Goal: Transaction & Acquisition: Purchase product/service

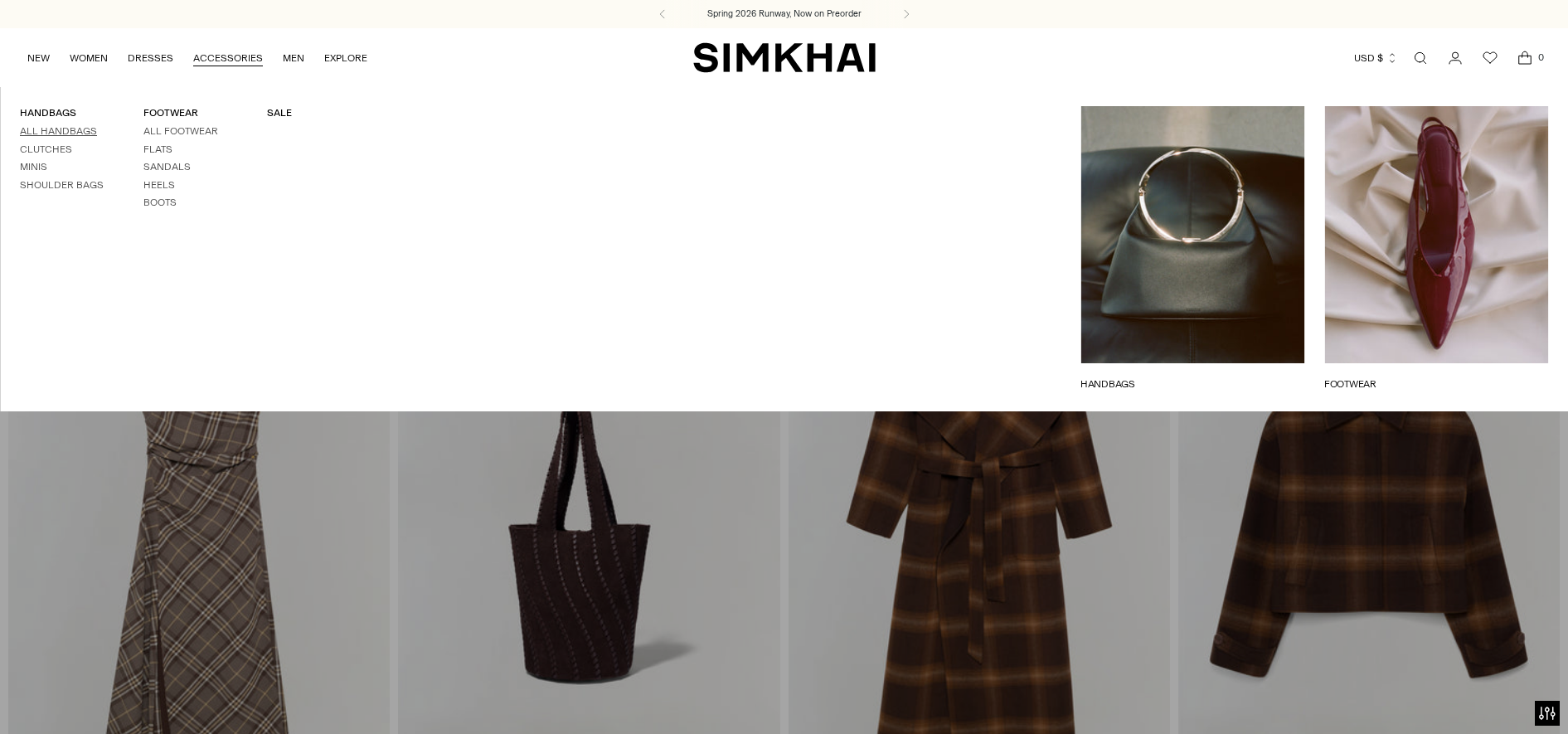
click at [90, 130] on link "All Handbags" at bounding box center [58, 131] width 77 height 11
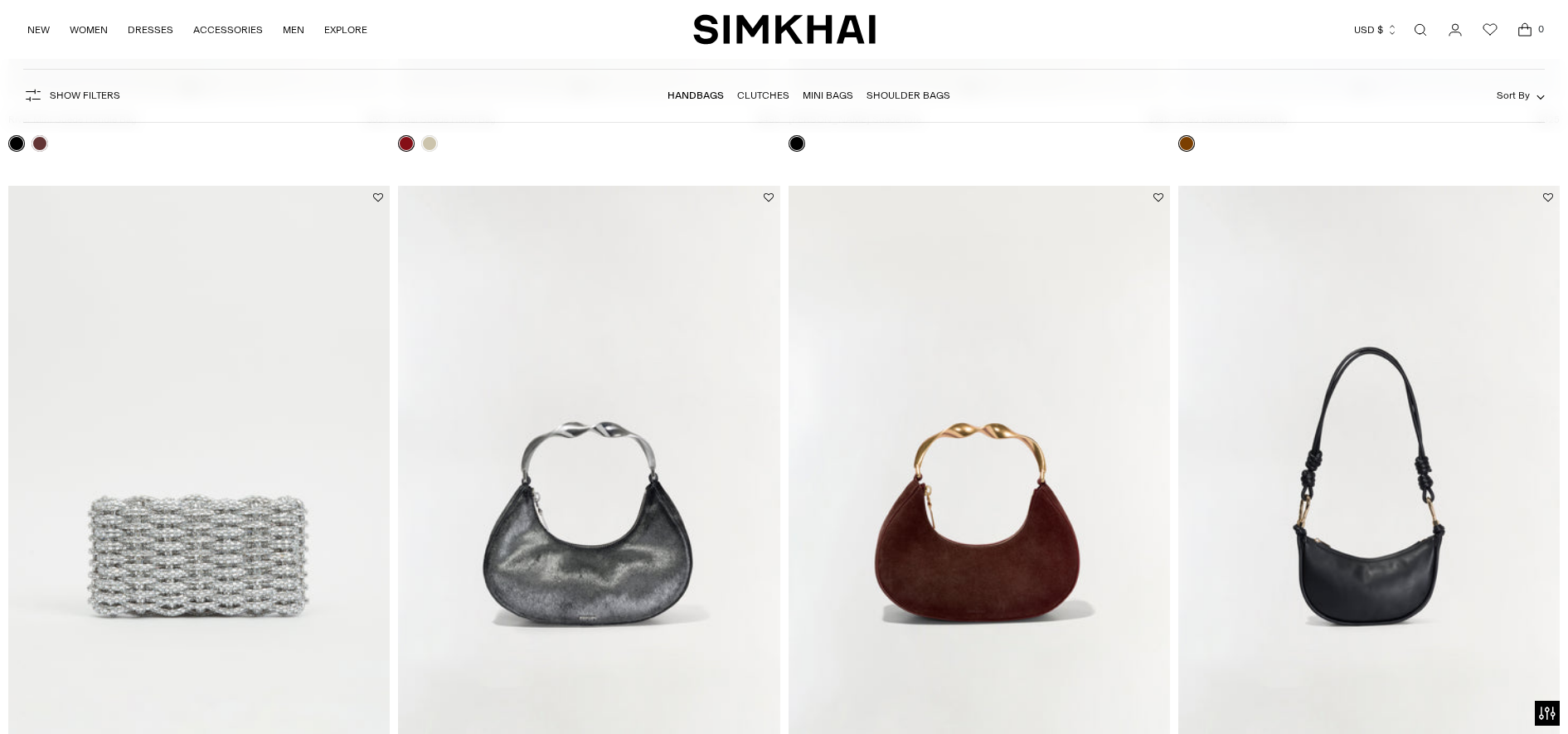
scroll to position [1371, 0]
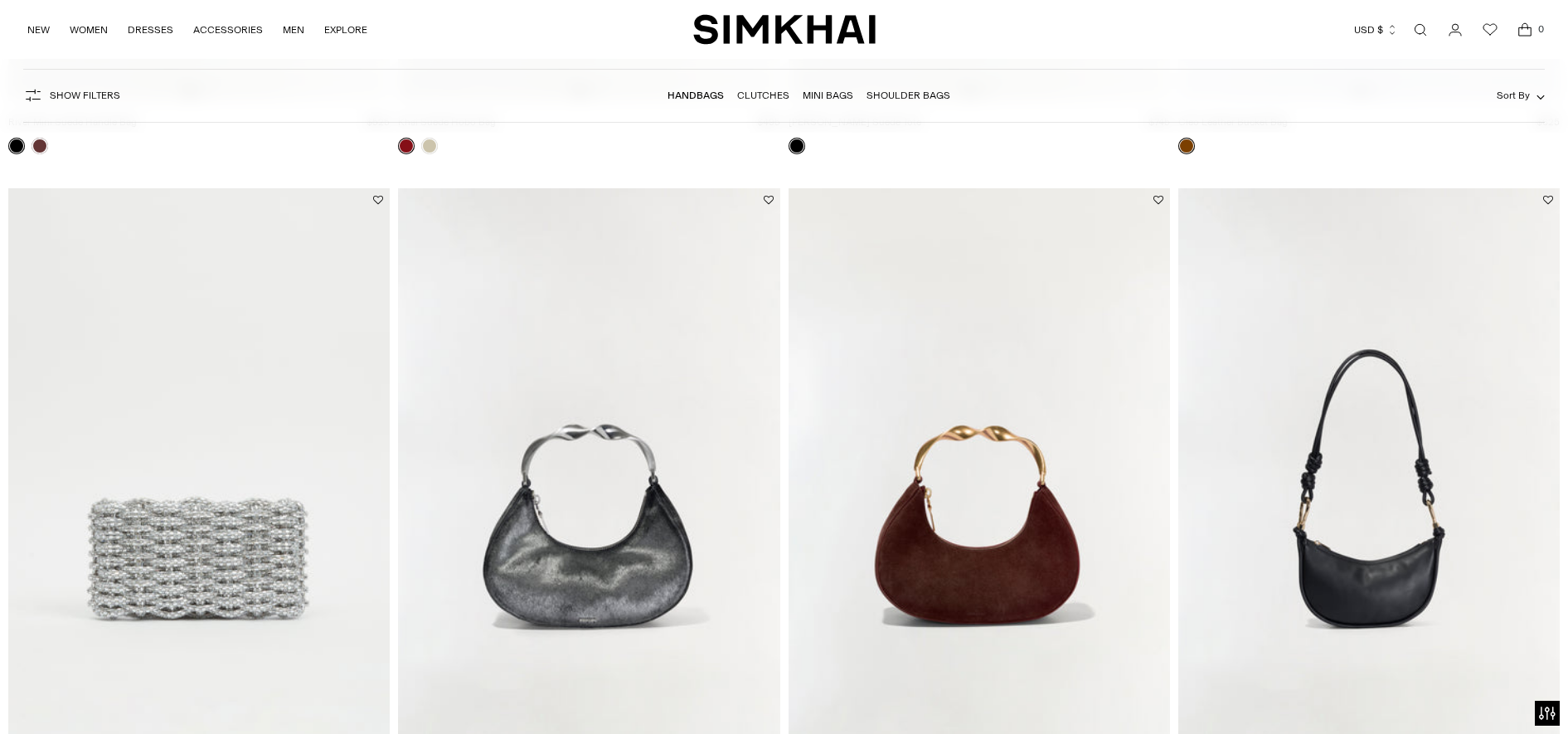
click at [214, 513] on img at bounding box center [199, 474] width 381 height 572
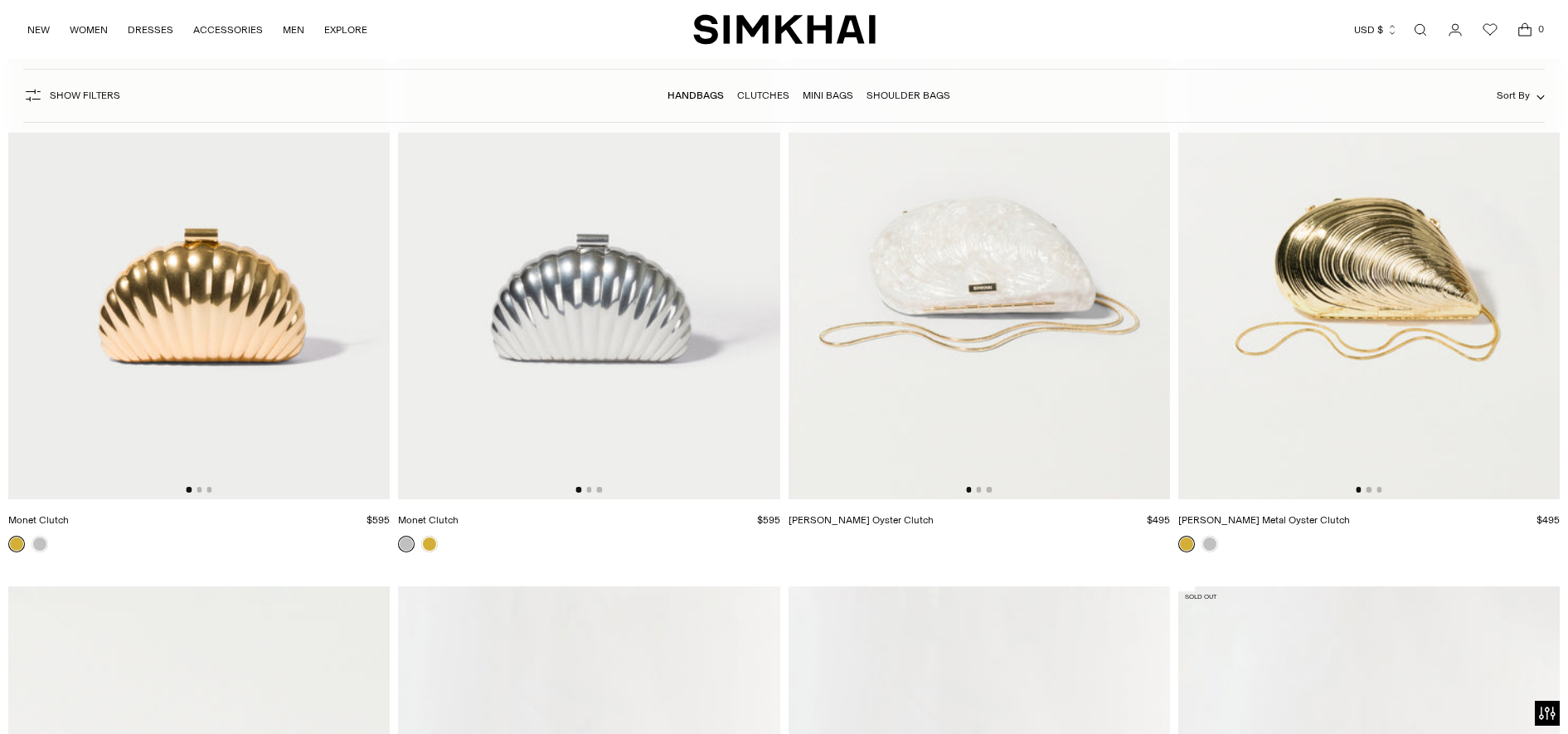
scroll to position [6250, 0]
click at [270, 260] on img at bounding box center [199, 210] width 381 height 572
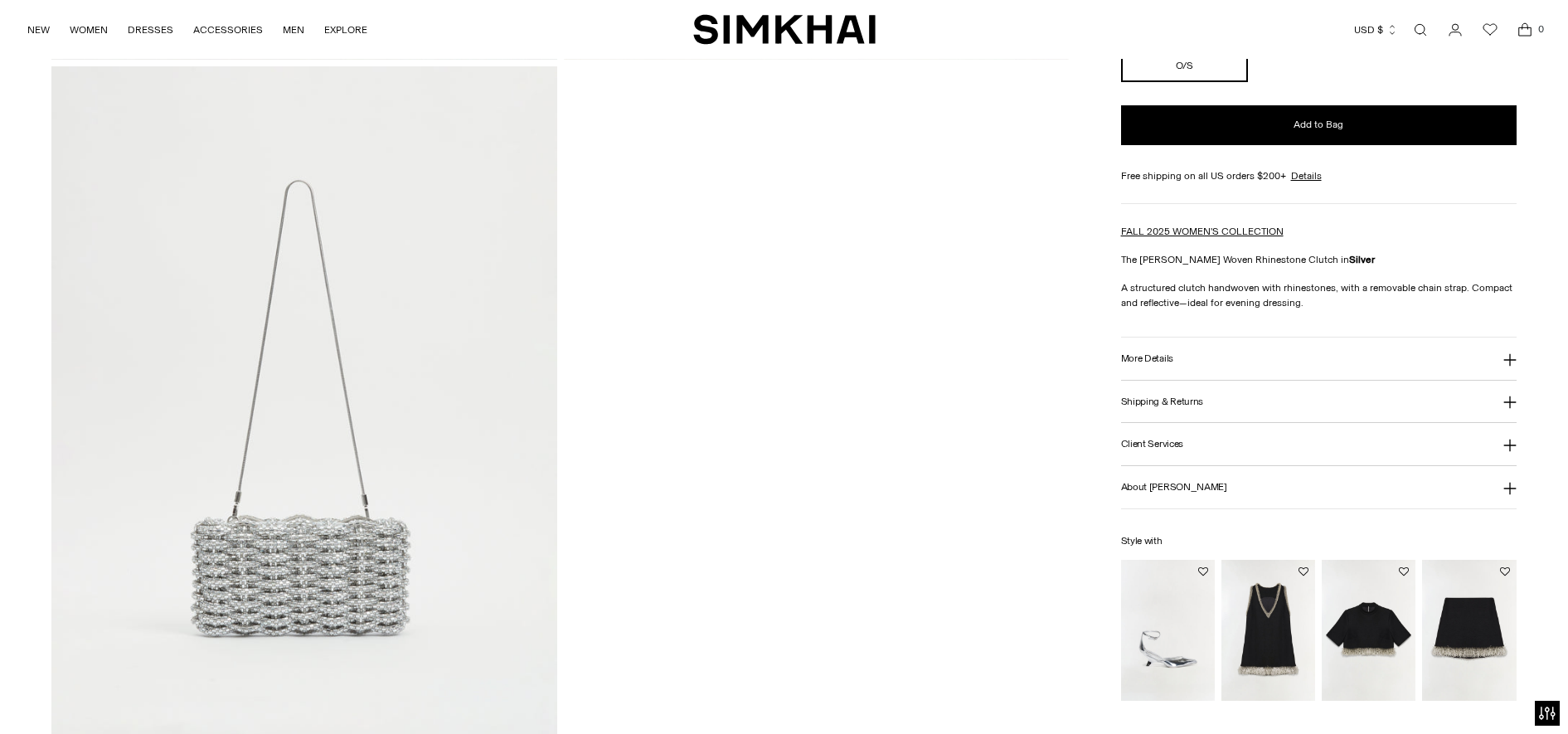
scroll to position [820, 0]
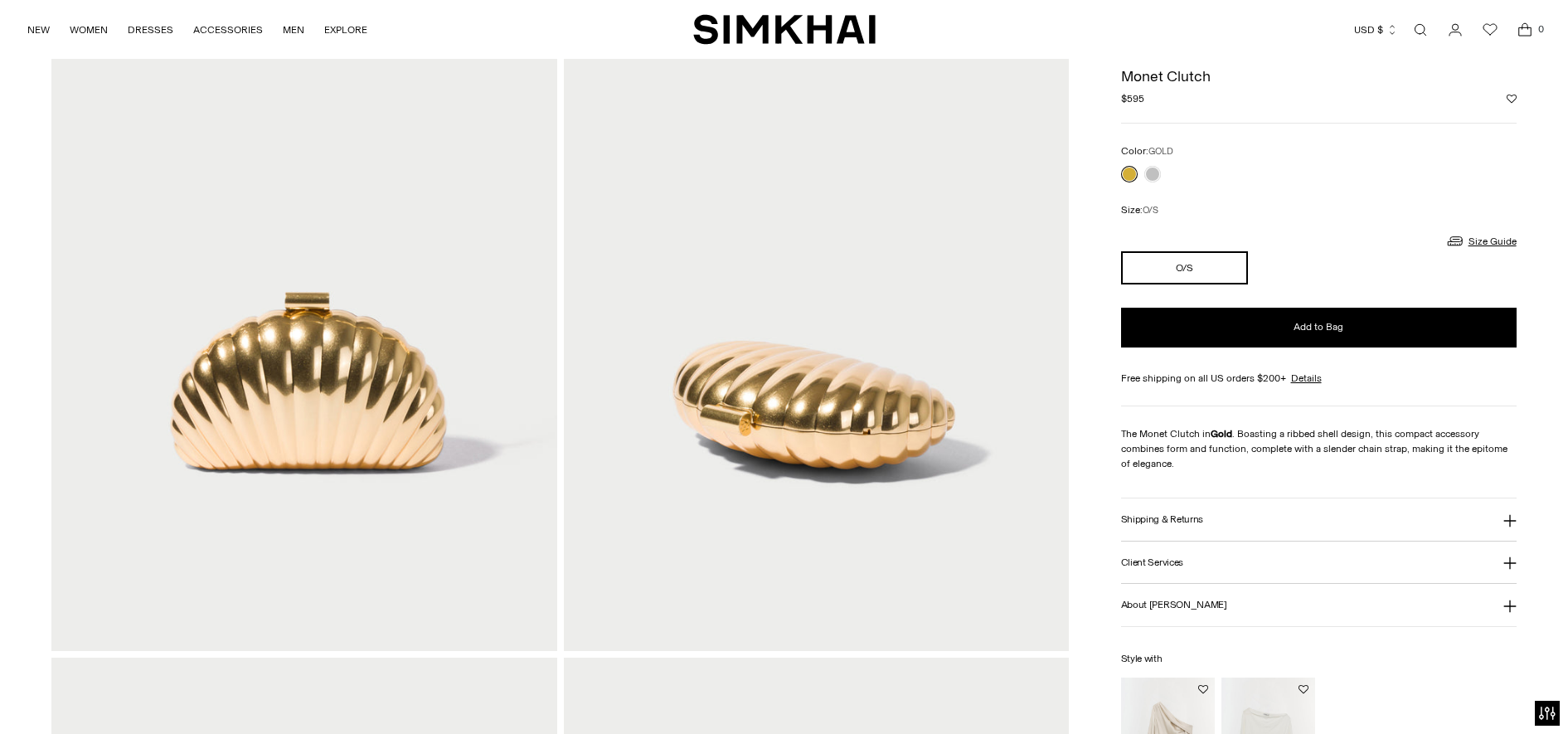
scroll to position [176, 0]
